Goal: Transaction & Acquisition: Purchase product/service

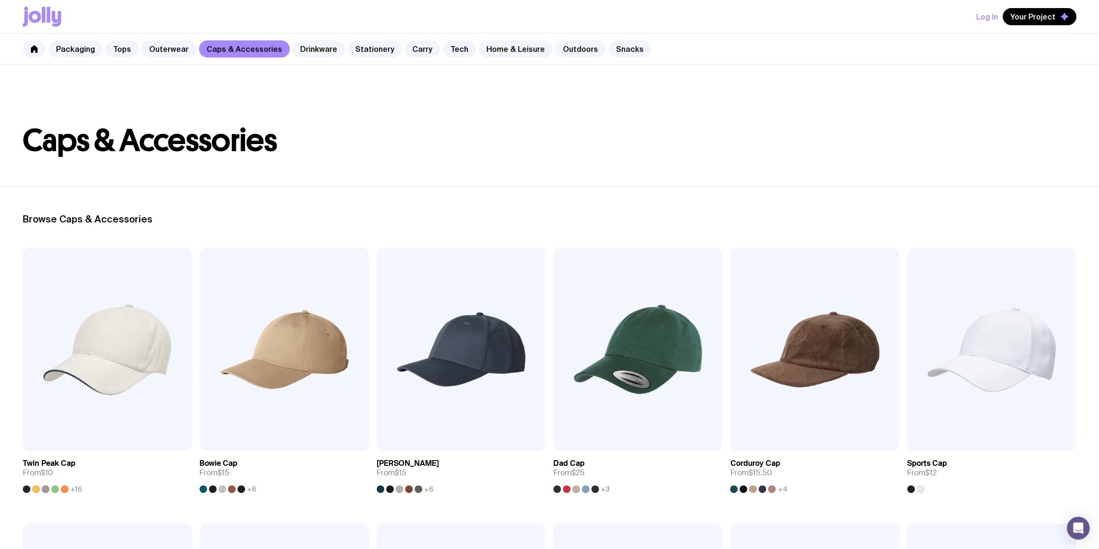
click at [443, 332] on img at bounding box center [461, 349] width 169 height 203
